Goal: Information Seeking & Learning: Find specific page/section

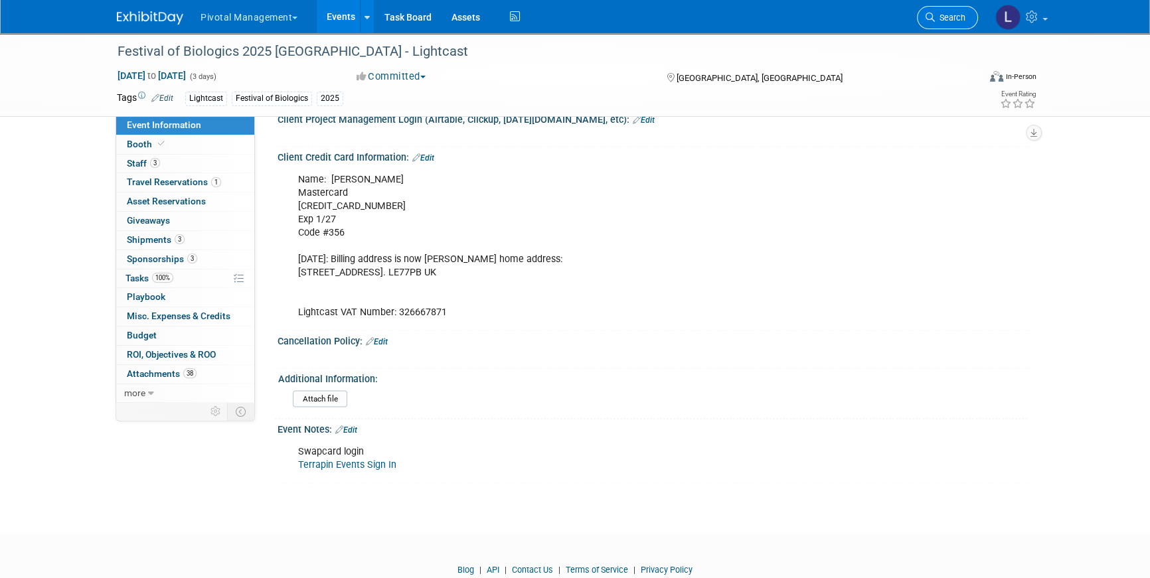
scroll to position [3137, 0]
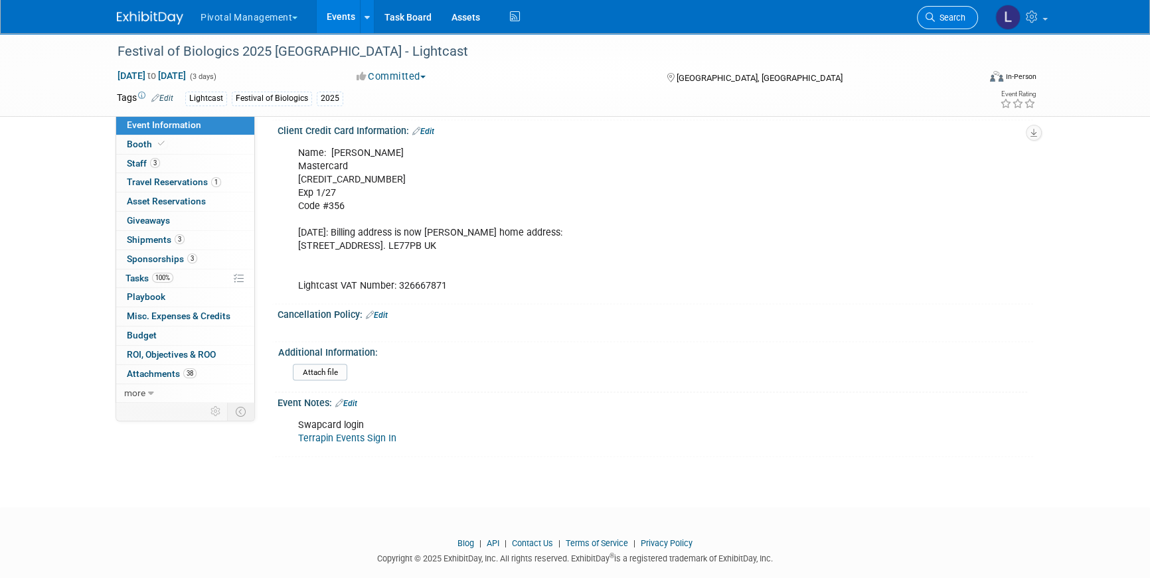
click at [965, 16] on link "Search" at bounding box center [947, 17] width 61 height 23
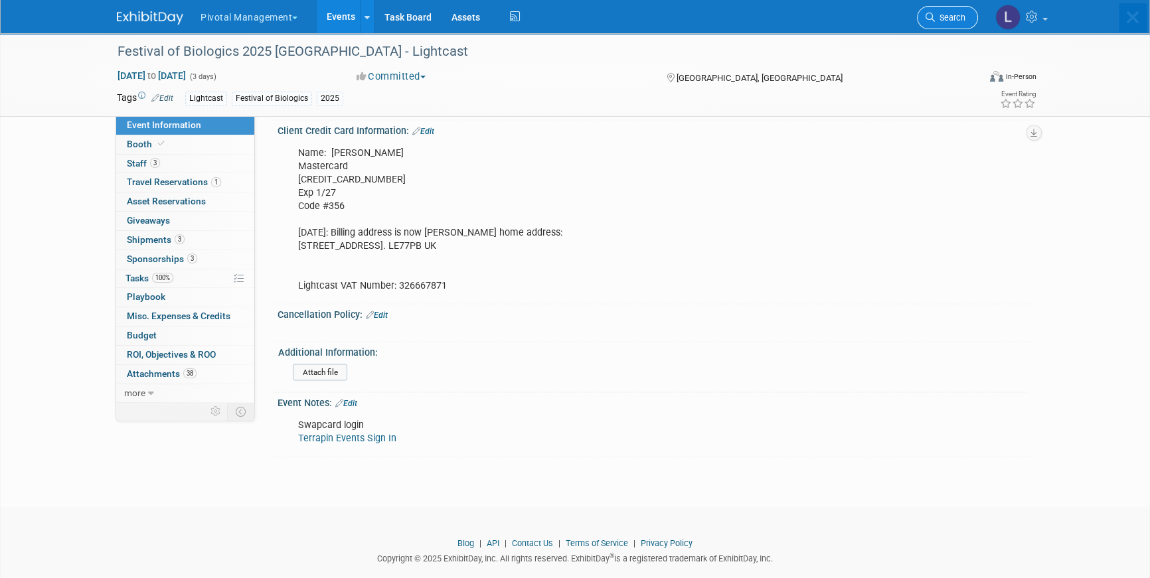
scroll to position [0, 0]
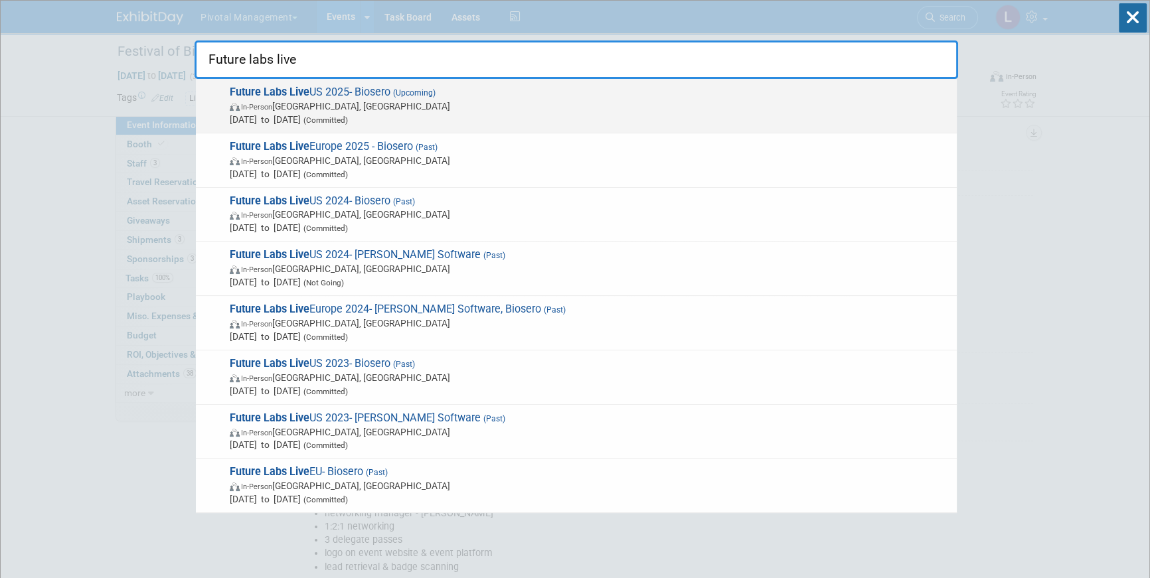
type input "Future labs live"
click at [408, 114] on span "Oct 15, 2025 to Oct 16, 2025 (Committed)" at bounding box center [590, 119] width 720 height 13
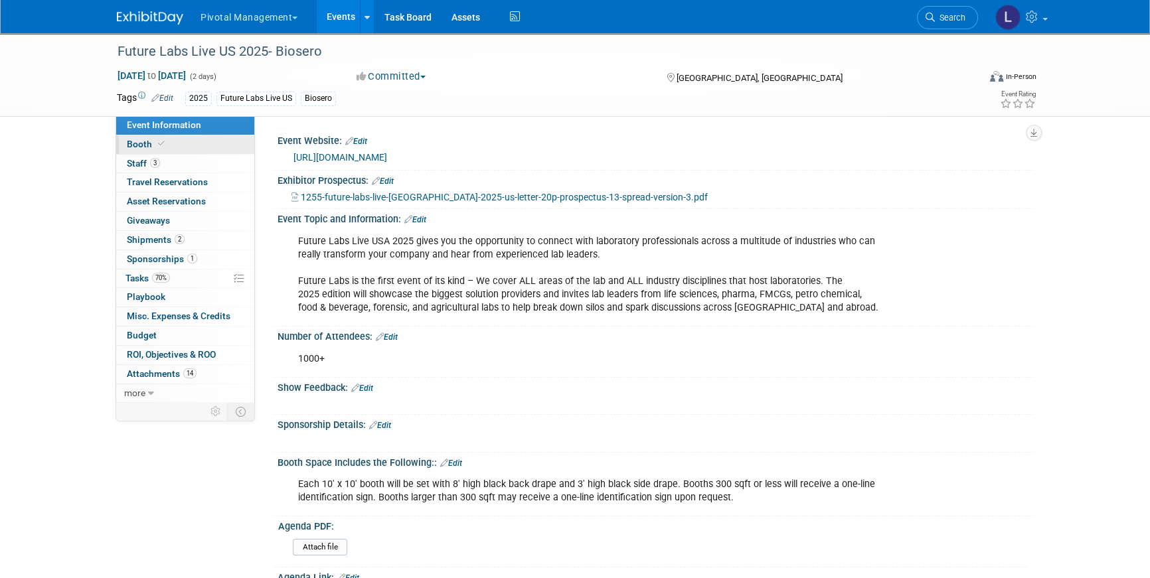
click at [147, 145] on span "Booth" at bounding box center [147, 144] width 41 height 11
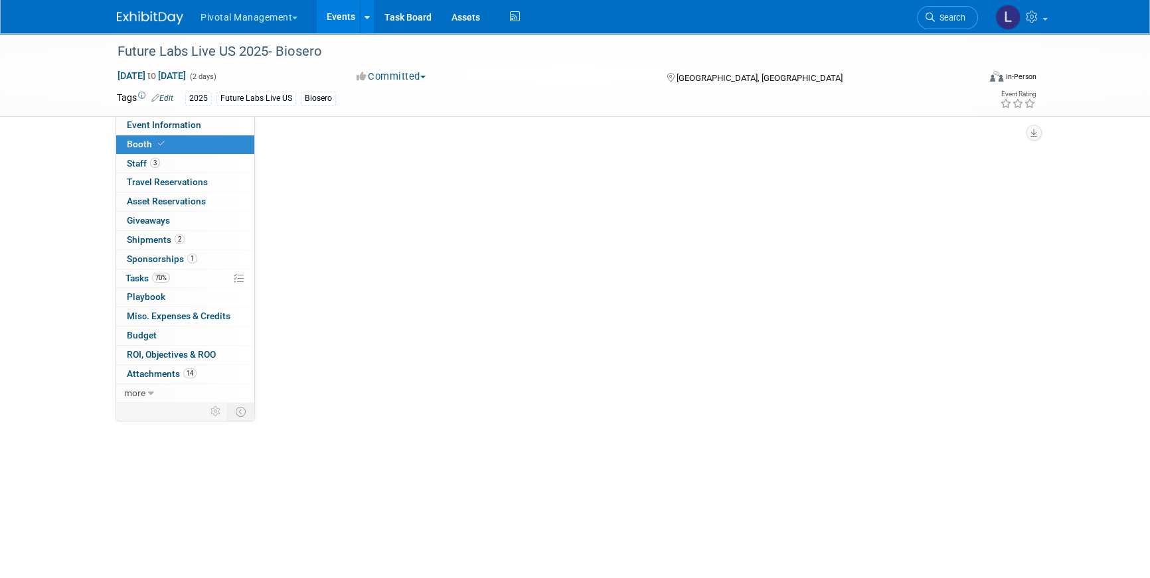
select select "Yes"
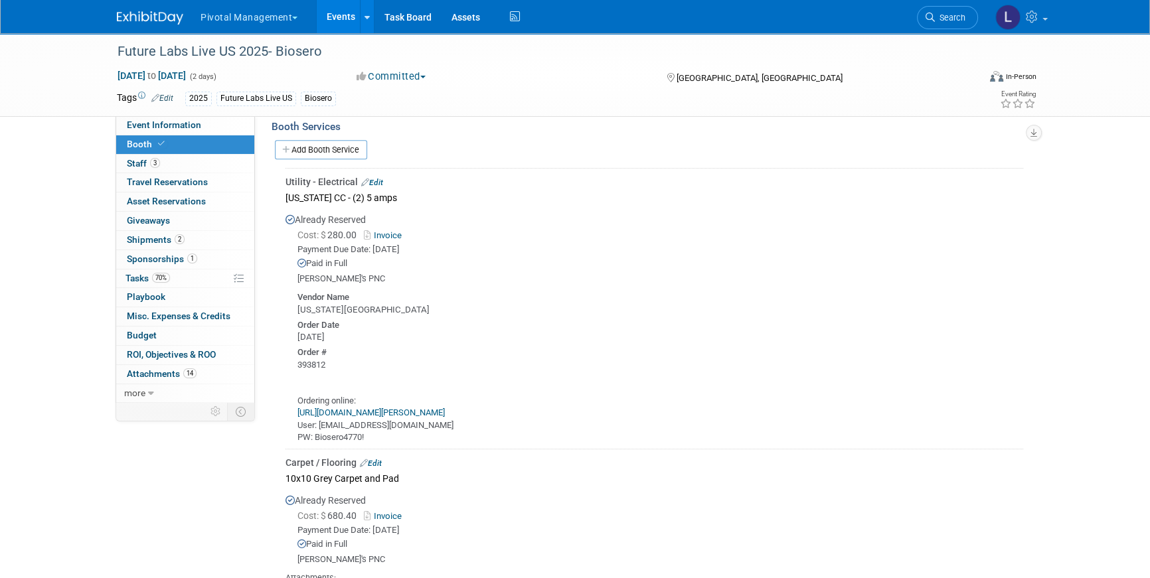
scroll to position [939, 0]
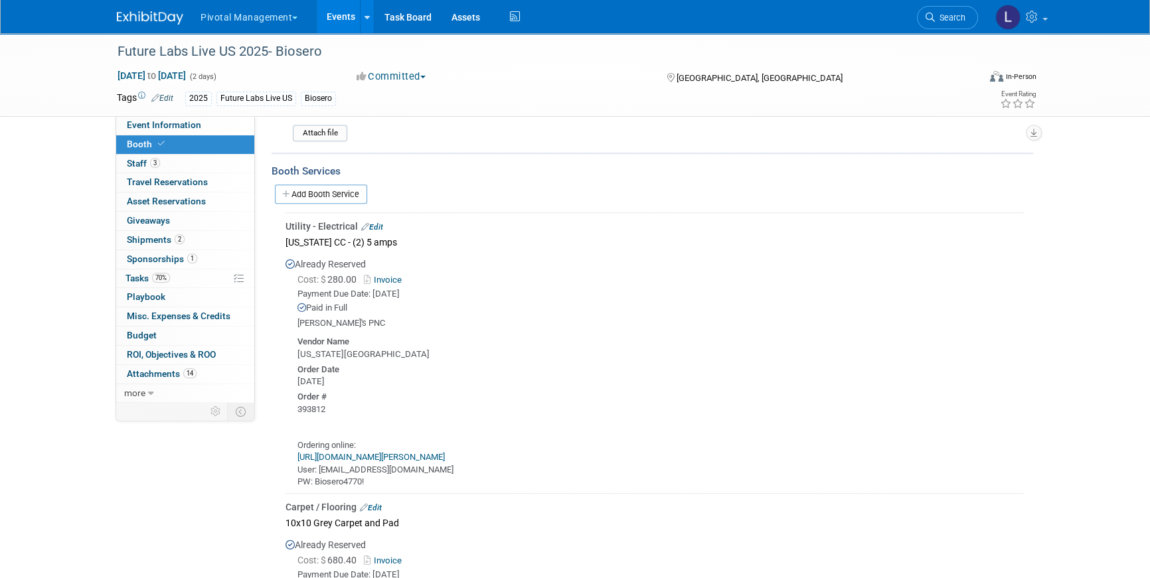
click at [445, 454] on link "[URL][DOMAIN_NAME][PERSON_NAME]" at bounding box center [370, 457] width 147 height 10
click at [959, 13] on span "Search" at bounding box center [950, 18] width 31 height 10
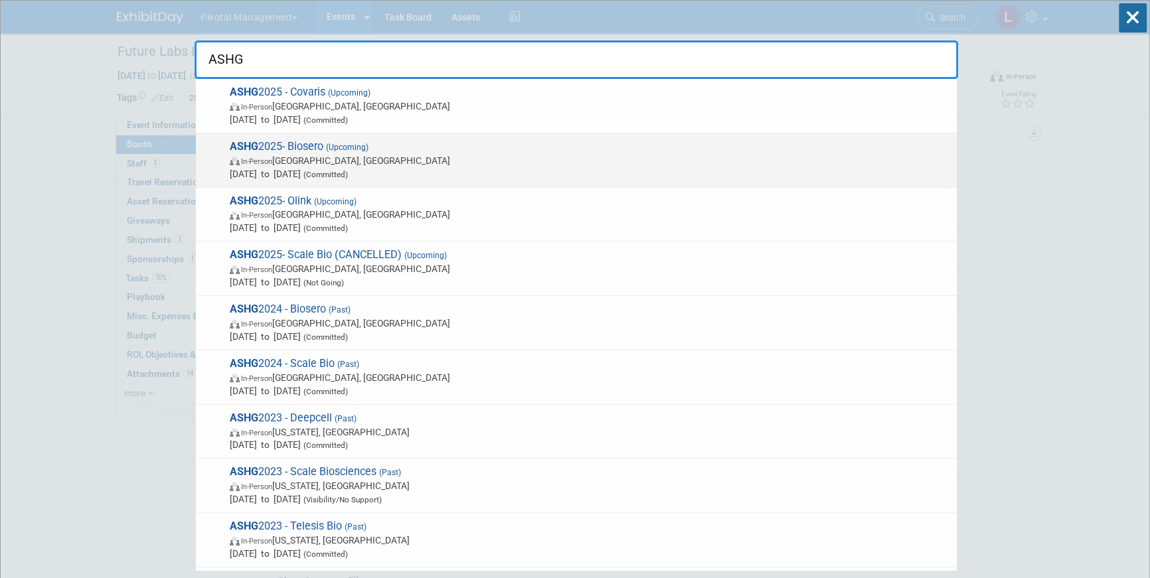
type input "ASHG"
click at [313, 163] on span "In-Person [GEOGRAPHIC_DATA], [GEOGRAPHIC_DATA]" at bounding box center [590, 160] width 720 height 13
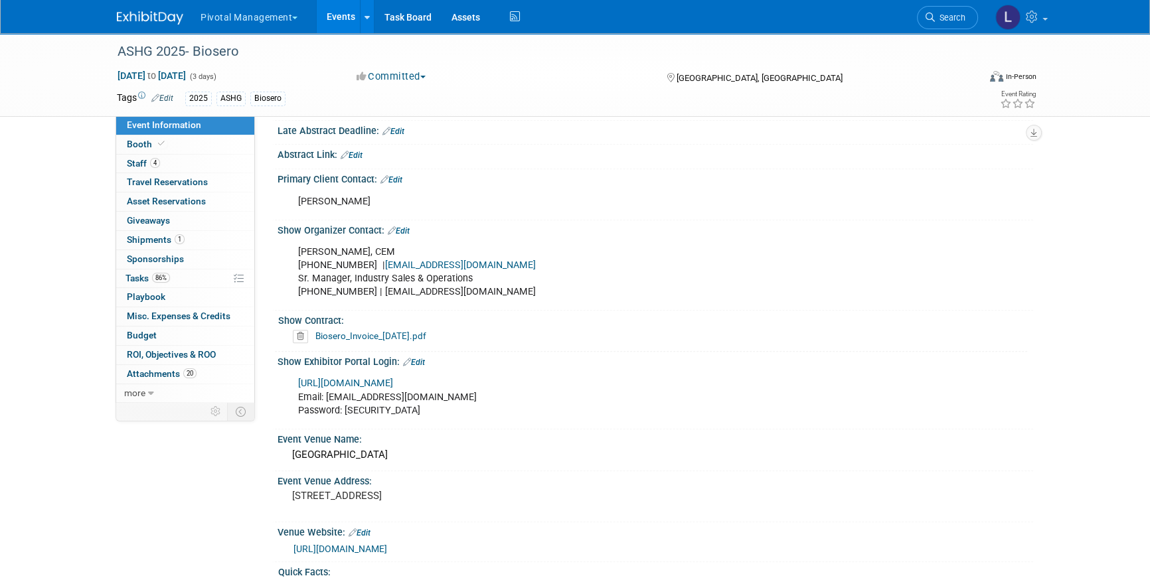
scroll to position [707, 0]
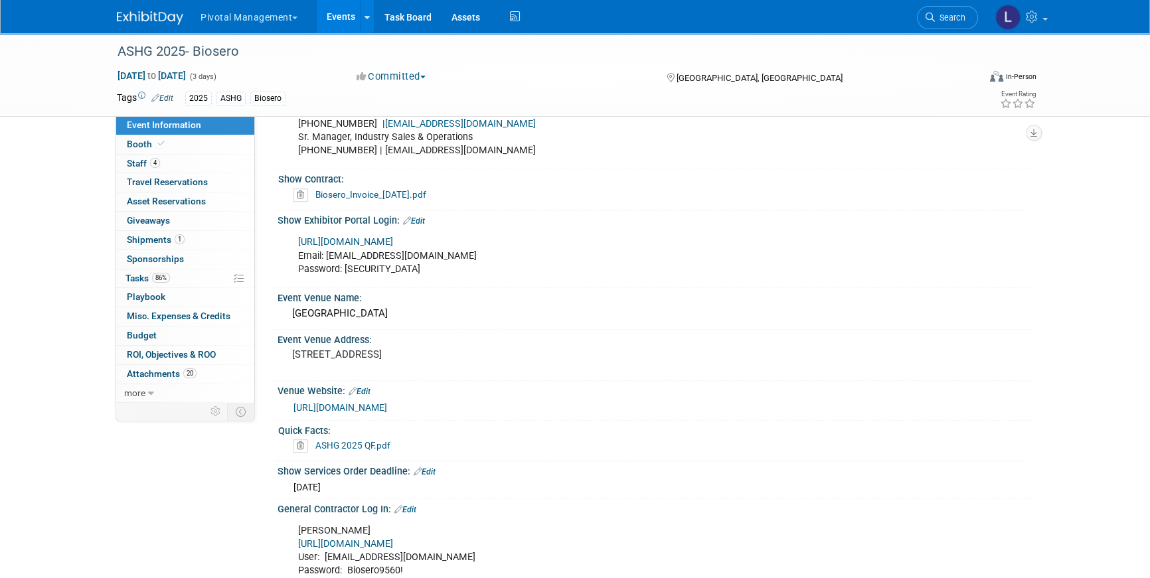
click at [393, 236] on link "https://ashg25.exh.mapyourshow.com/7_0/main/default" at bounding box center [345, 241] width 95 height 11
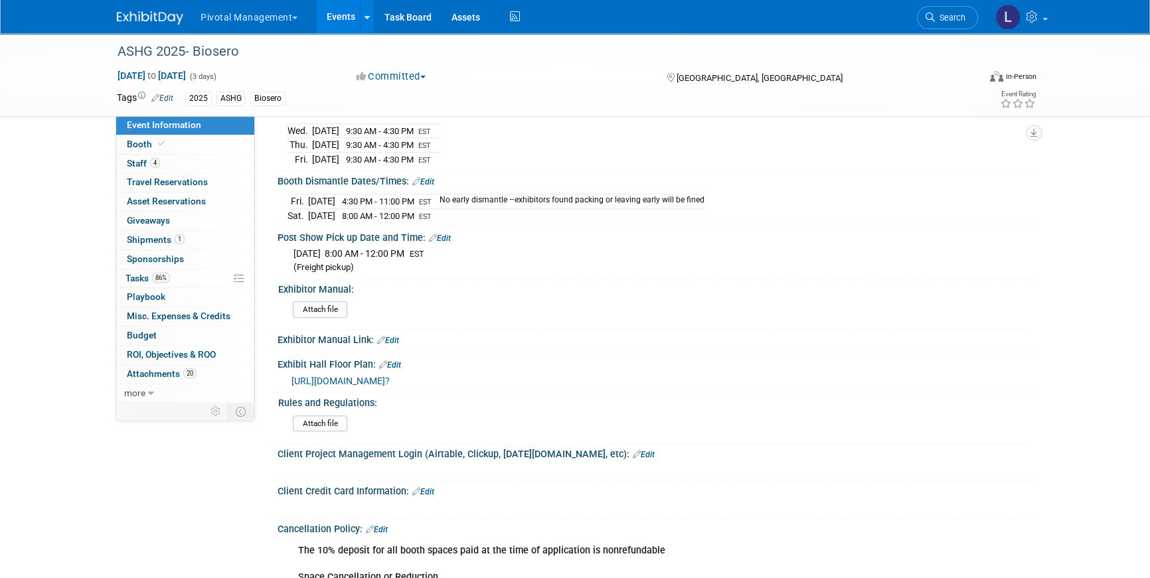
scroll to position [1749, 0]
